Goal: Information Seeking & Learning: Learn about a topic

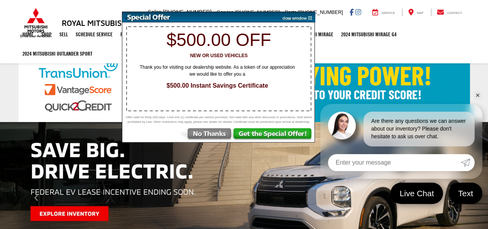
click at [312, 17] on img at bounding box center [295, 17] width 39 height 10
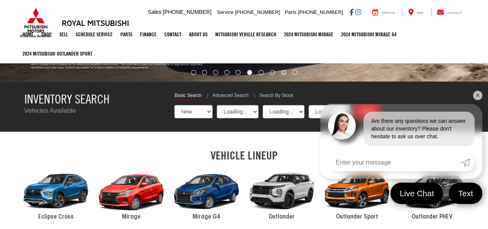
select select "Mitsubishi"
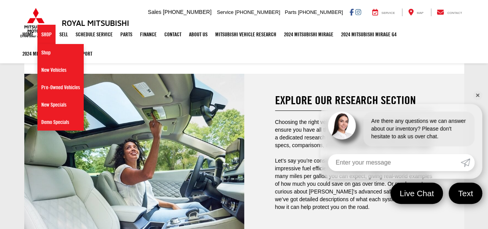
scroll to position [1677, 0]
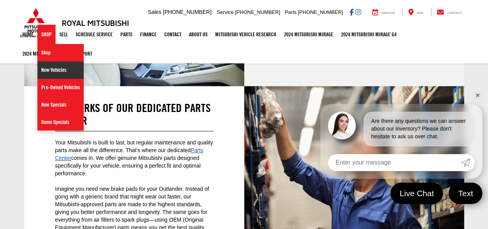
click at [56, 72] on link "New Vehicles" at bounding box center [60, 69] width 46 height 17
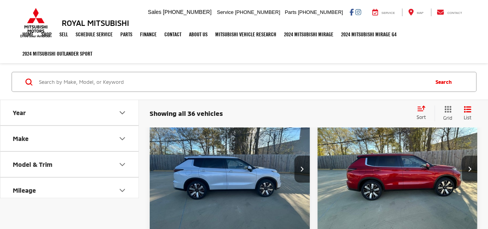
click at [227, 176] on img "2025 Mitsubishi Outlander SE 0" at bounding box center [229, 169] width 161 height 121
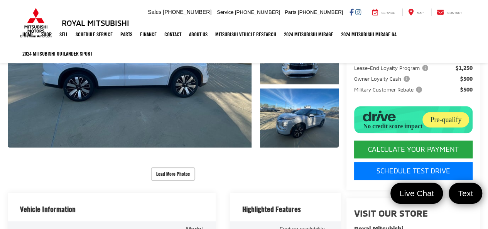
scroll to position [154, 0]
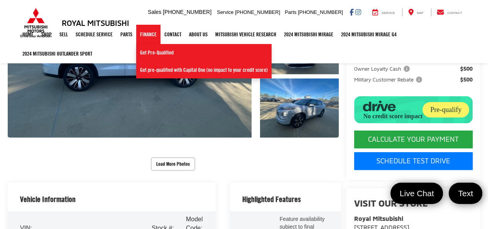
click at [153, 32] on link "Finance" at bounding box center [148, 34] width 24 height 19
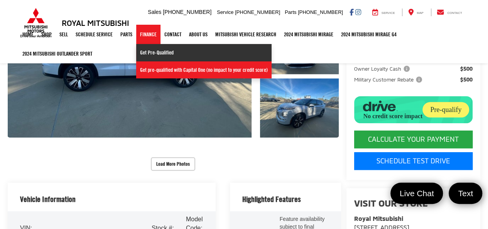
click at [154, 53] on link "Get Pre-Qualified" at bounding box center [203, 52] width 135 height 17
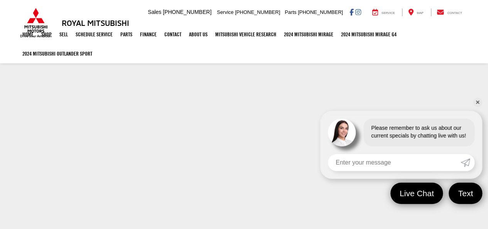
scroll to position [146, 0]
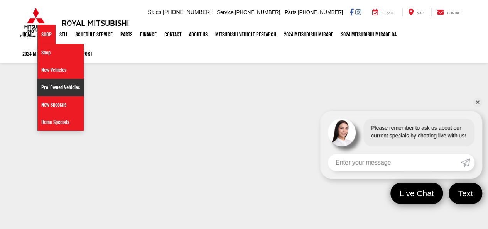
click at [52, 88] on link "Pre-Owned Vehicles" at bounding box center [60, 87] width 46 height 17
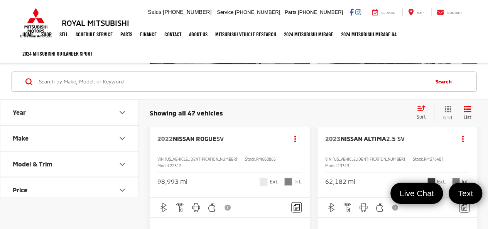
scroll to position [3517, 0]
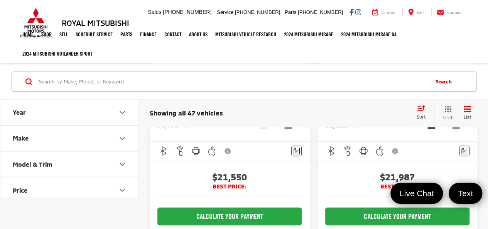
click at [223, 61] on img "2022 Nissan Rogue SV 0" at bounding box center [229, 1] width 161 height 121
